Goal: Task Accomplishment & Management: Use online tool/utility

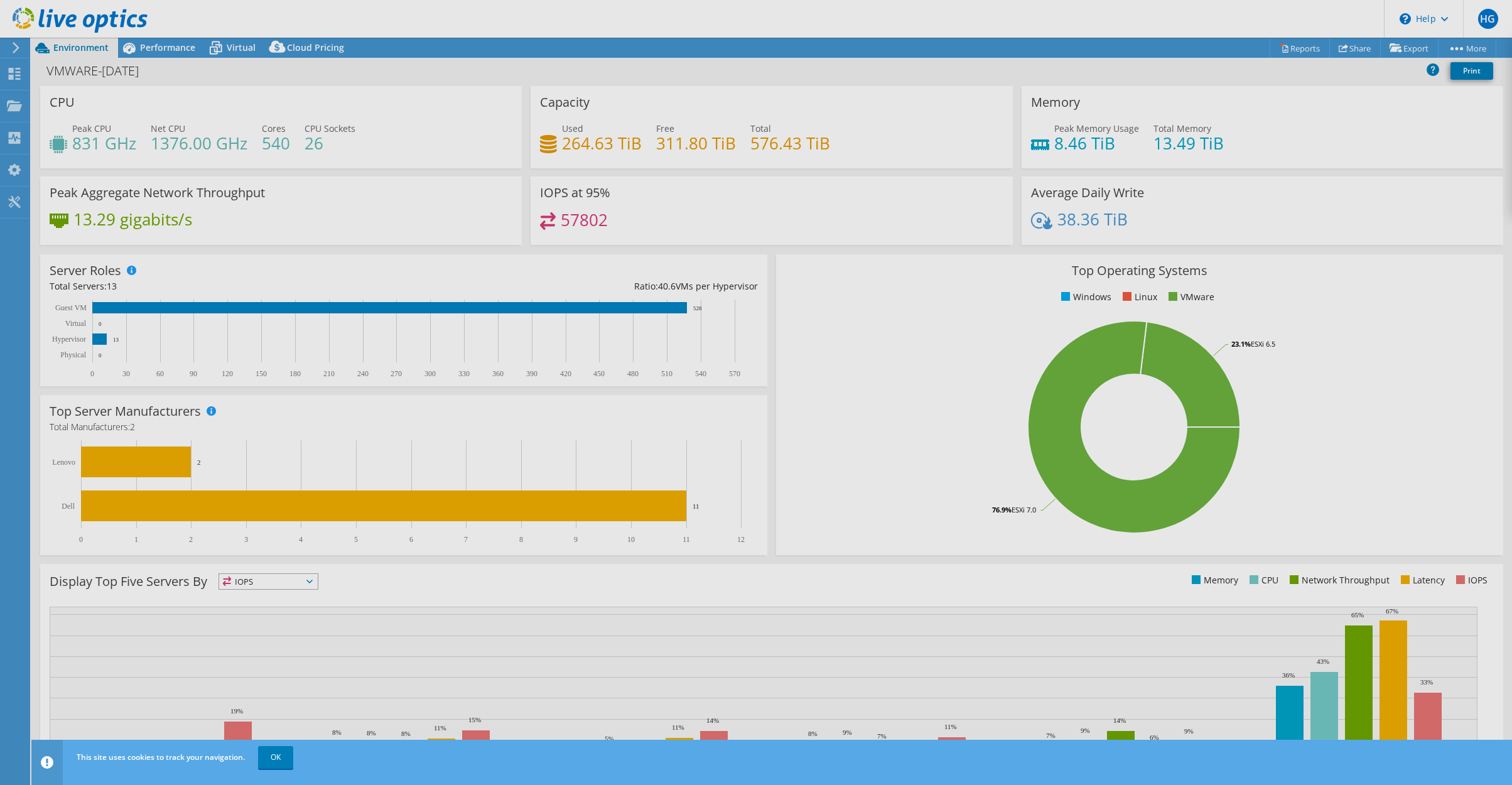
select select "USEast"
select select "INR"
